Goal: Information Seeking & Learning: Check status

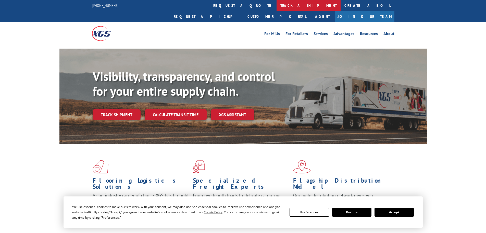
click at [277, 8] on link "track a shipment" at bounding box center [309, 5] width 64 height 11
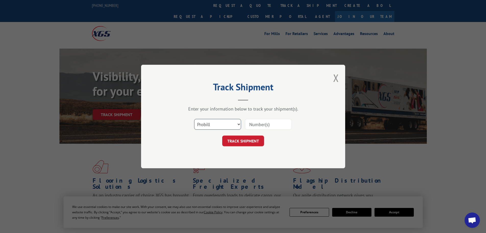
click at [219, 123] on select "Select category... Probill BOL PO" at bounding box center [217, 124] width 47 height 11
select select "po"
click at [194, 119] on select "Select category... Probill BOL PO" at bounding box center [217, 124] width 47 height 11
click at [266, 122] on input at bounding box center [268, 124] width 47 height 11
paste input "4740860"
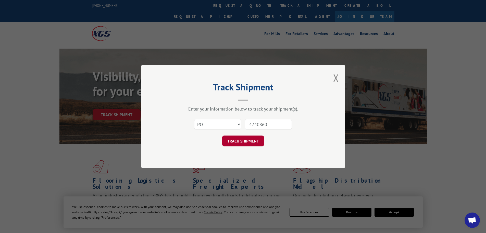
type input "4740860"
click at [242, 144] on button "TRACK SHIPMENT" at bounding box center [243, 140] width 42 height 11
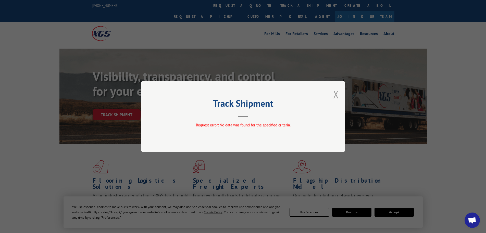
click at [338, 98] on button "Close modal" at bounding box center [336, 94] width 6 height 14
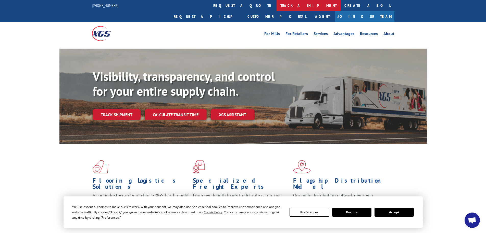
click at [277, 8] on link "track a shipment" at bounding box center [309, 5] width 64 height 11
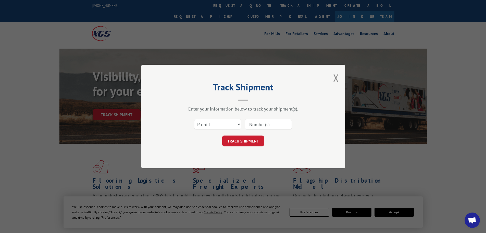
click at [217, 132] on div "Select category... Probill BOL PO" at bounding box center [243, 124] width 153 height 17
click at [219, 122] on select "Select category... Probill BOL PO" at bounding box center [217, 124] width 47 height 11
click at [221, 124] on select "Select category... Probill BOL PO" at bounding box center [217, 124] width 47 height 11
drag, startPoint x: 227, startPoint y: 125, endPoint x: 226, endPoint y: 129, distance: 3.5
click at [227, 125] on select "Select category... Probill BOL PO" at bounding box center [217, 124] width 47 height 11
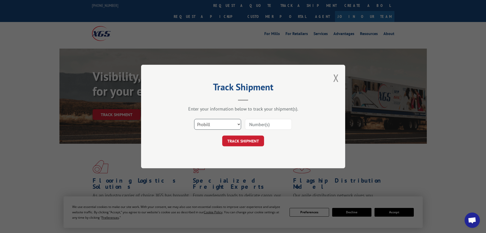
select select "bol"
click at [194, 119] on select "Select category... Probill BOL PO" at bounding box center [217, 124] width 47 height 11
click at [267, 126] on input at bounding box center [268, 124] width 47 height 11
paste input "4740860"
type input "4740860"
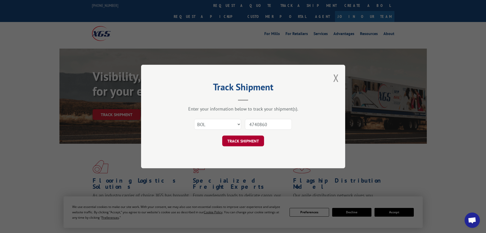
click at [250, 139] on button "TRACK SHIPMENT" at bounding box center [243, 140] width 42 height 11
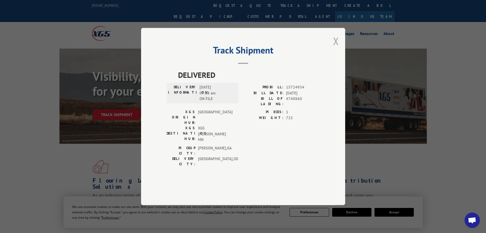
click at [333, 48] on button "Close modal" at bounding box center [336, 41] width 6 height 14
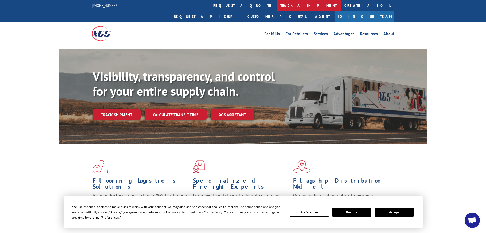
click at [277, 4] on link "track a shipment" at bounding box center [309, 5] width 64 height 11
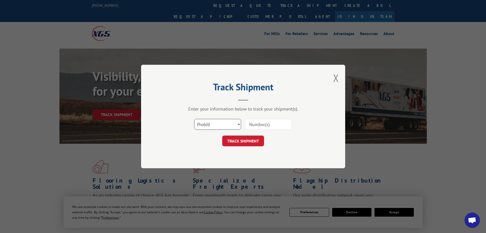
click at [226, 123] on select "Select category... Probill BOL PO" at bounding box center [217, 124] width 47 height 11
click at [226, 125] on select "Select category... Probill BOL PO" at bounding box center [217, 124] width 47 height 11
click at [271, 121] on input at bounding box center [268, 124] width 47 height 11
paste input "4740860"
type input "4740860"
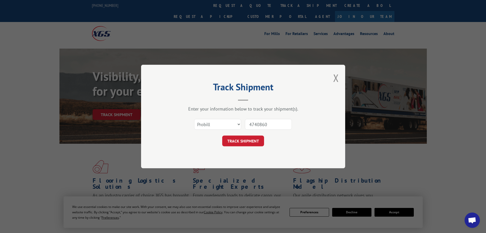
click at [223, 142] on button "TRACK SHIPMENT" at bounding box center [243, 140] width 42 height 11
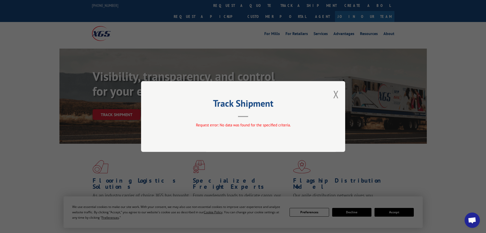
click at [344, 92] on div "Track Shipment Request error: No data was found for the specified criteria." at bounding box center [243, 116] width 204 height 71
click at [336, 92] on button "Close modal" at bounding box center [336, 94] width 6 height 14
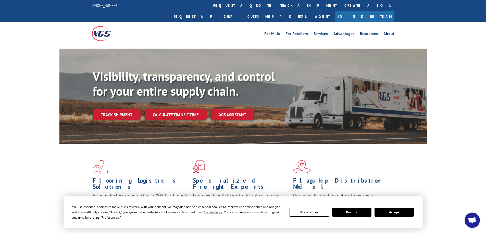
click at [277, 7] on link "track a shipment" at bounding box center [309, 5] width 64 height 11
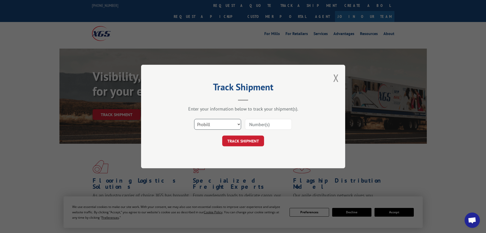
click at [228, 129] on select "Select category... Probill BOL PO" at bounding box center [217, 124] width 47 height 11
select select "po"
click at [194, 119] on select "Select category... Probill BOL PO" at bounding box center [217, 124] width 47 height 11
click at [258, 123] on input at bounding box center [268, 124] width 47 height 11
paste input "511921P"
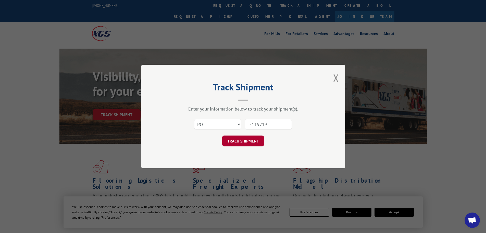
type input "511921P"
click at [248, 136] on button "TRACK SHIPMENT" at bounding box center [243, 140] width 42 height 11
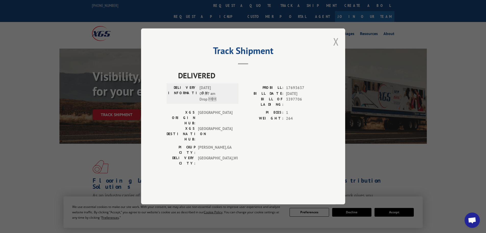
click at [336, 48] on button "Close modal" at bounding box center [336, 42] width 6 height 14
